Goal: Information Seeking & Learning: Check status

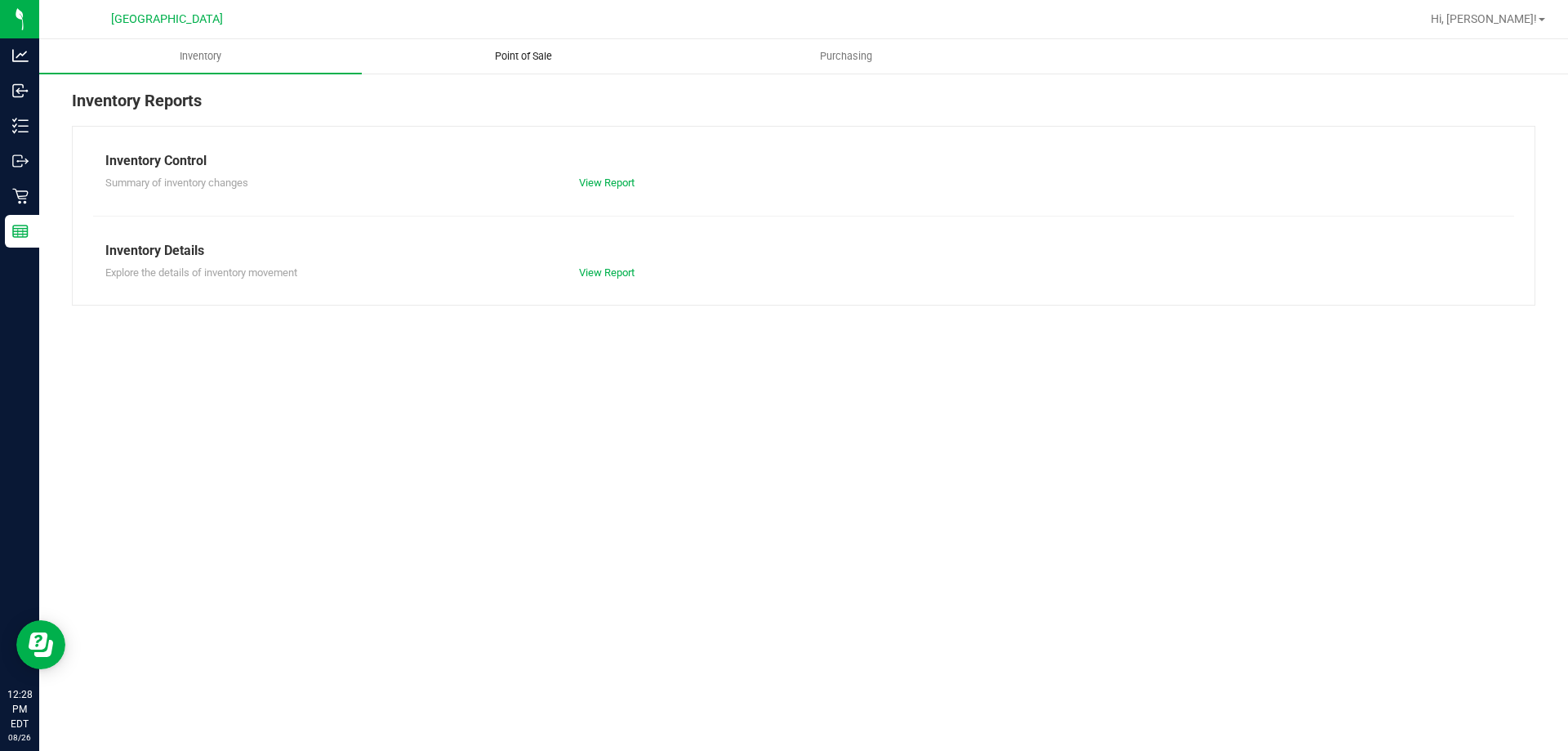
click at [530, 41] on uib-tab-heading "Point of Sale" at bounding box center [523, 56] width 321 height 33
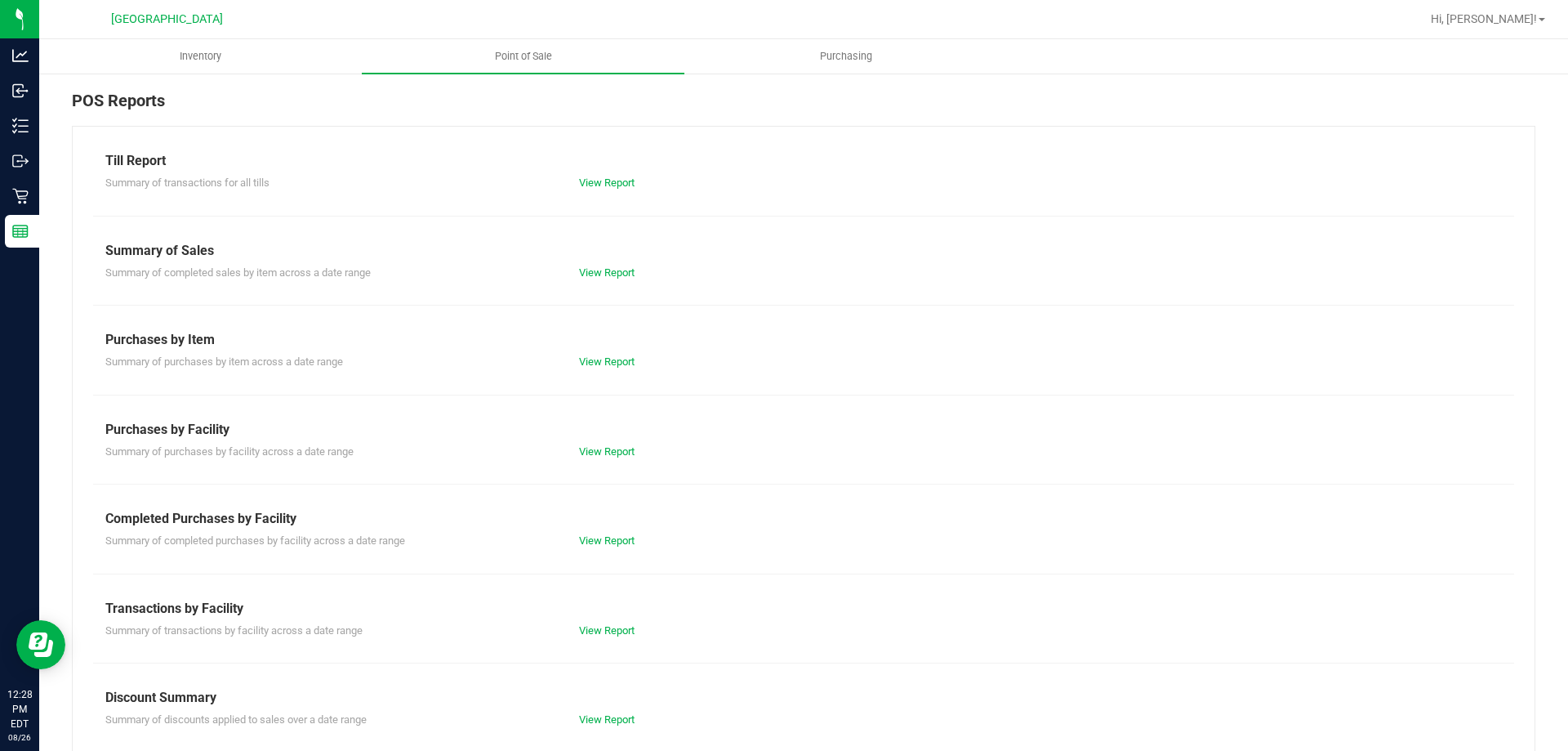
click at [608, 637] on div "View Report" at bounding box center [685, 630] width 237 height 17
click at [607, 633] on link "View Report" at bounding box center [606, 630] width 56 height 12
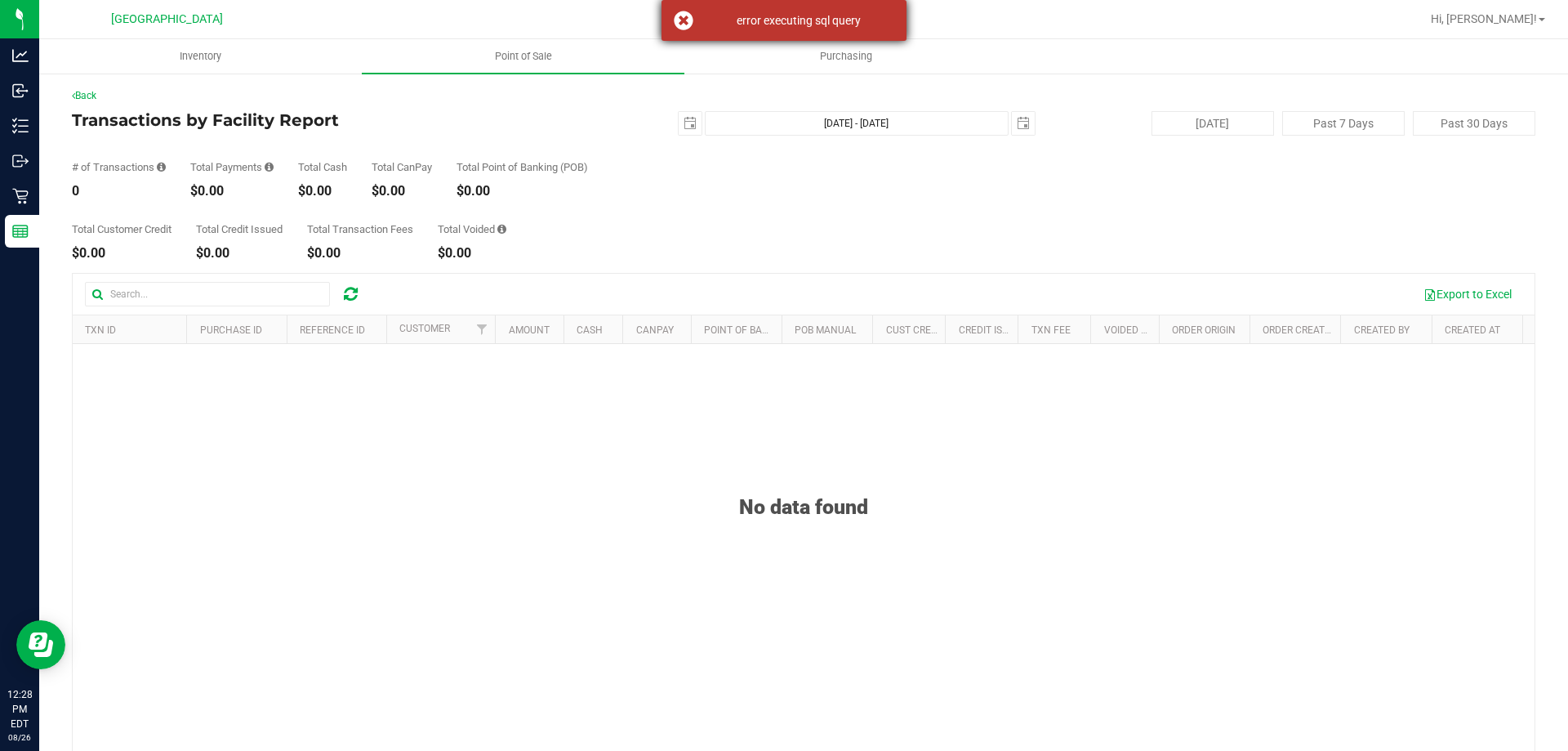
click at [683, 16] on div "error executing sql query" at bounding box center [784, 20] width 245 height 41
